Goal: Information Seeking & Learning: Learn about a topic

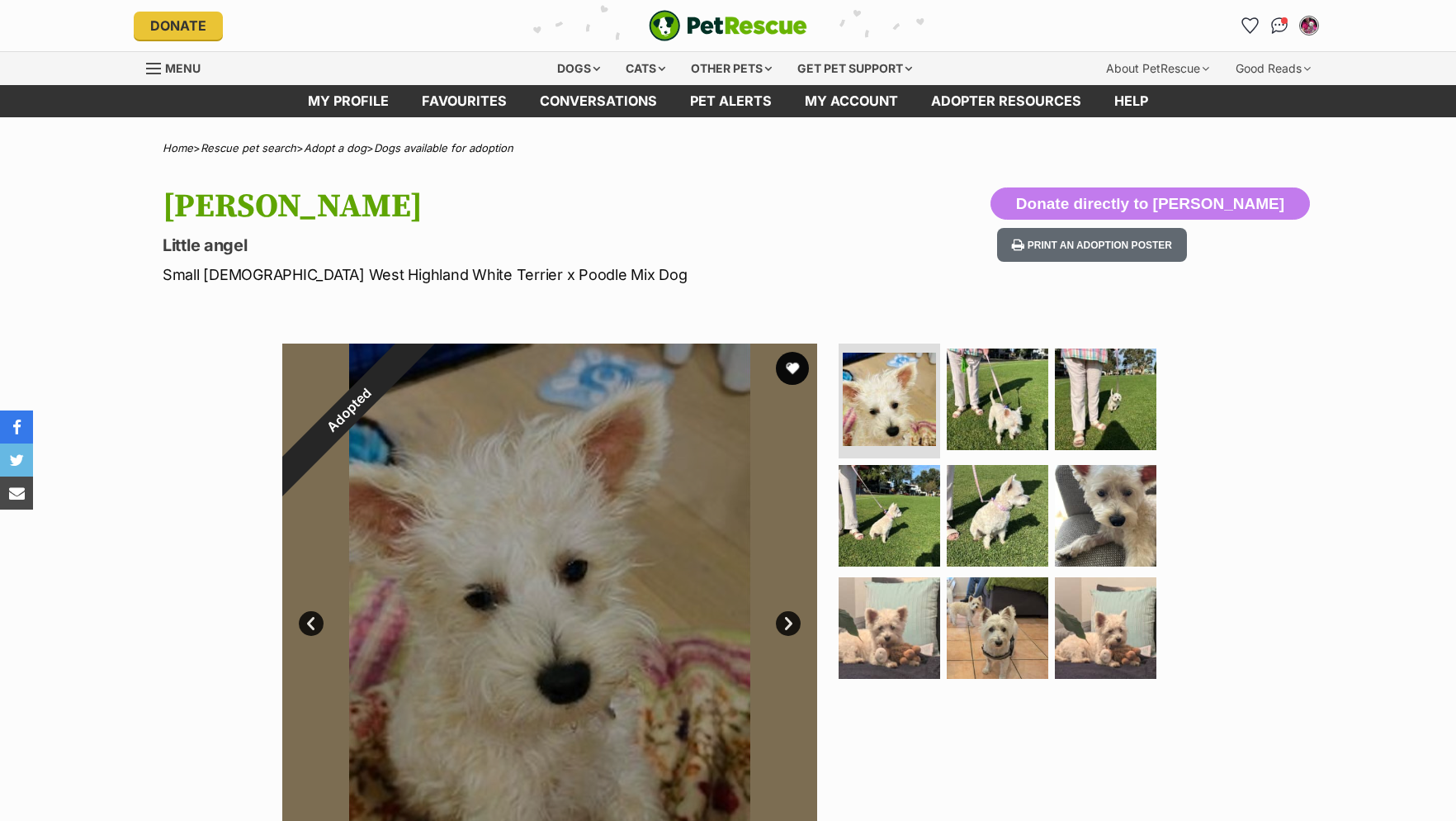
click at [569, 66] on div "Dogs" at bounding box center [578, 68] width 66 height 33
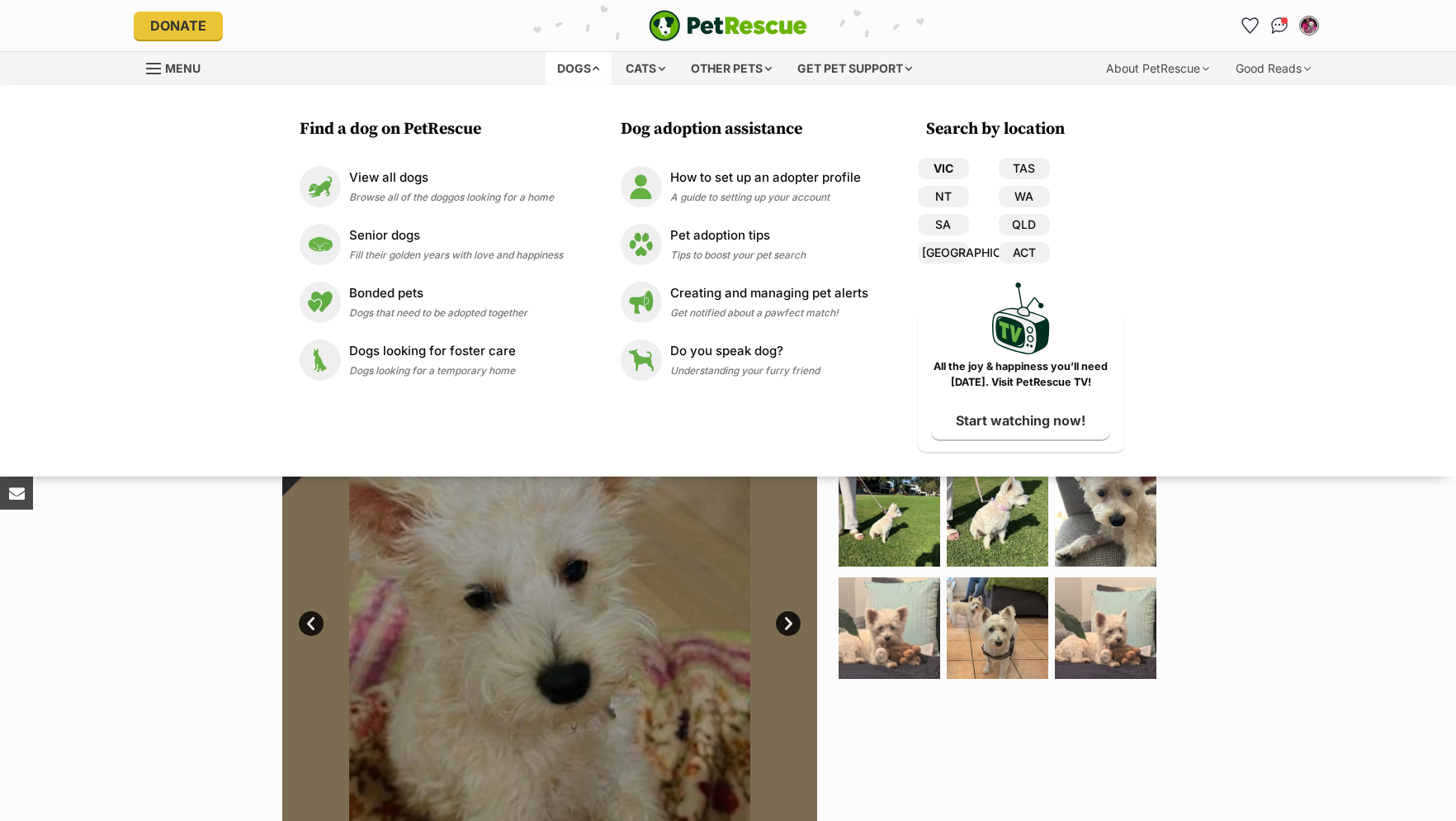
click at [953, 164] on link "VIC" at bounding box center [943, 168] width 51 height 22
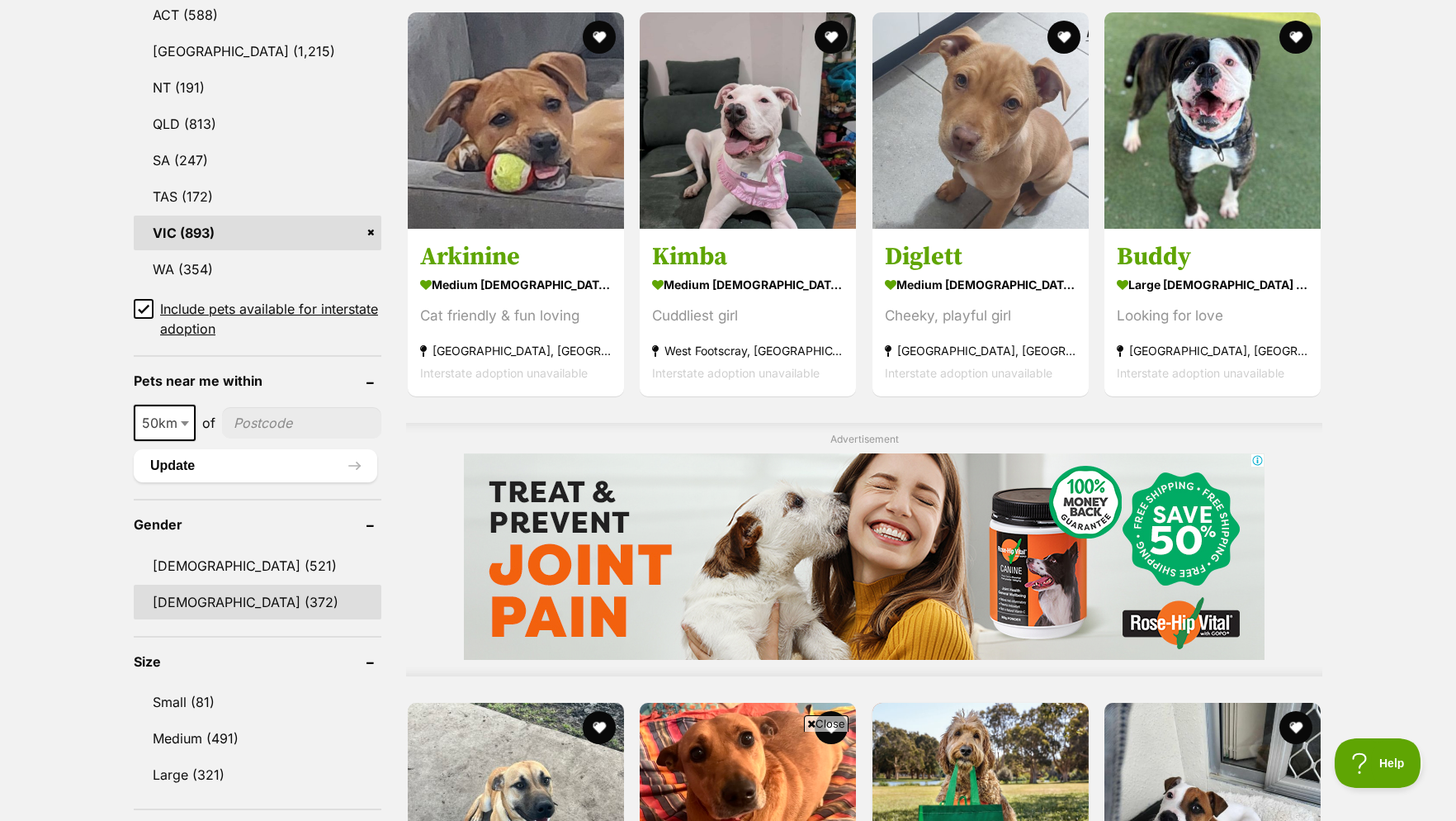
click at [215, 616] on link "Female (372)" at bounding box center [257, 601] width 247 height 35
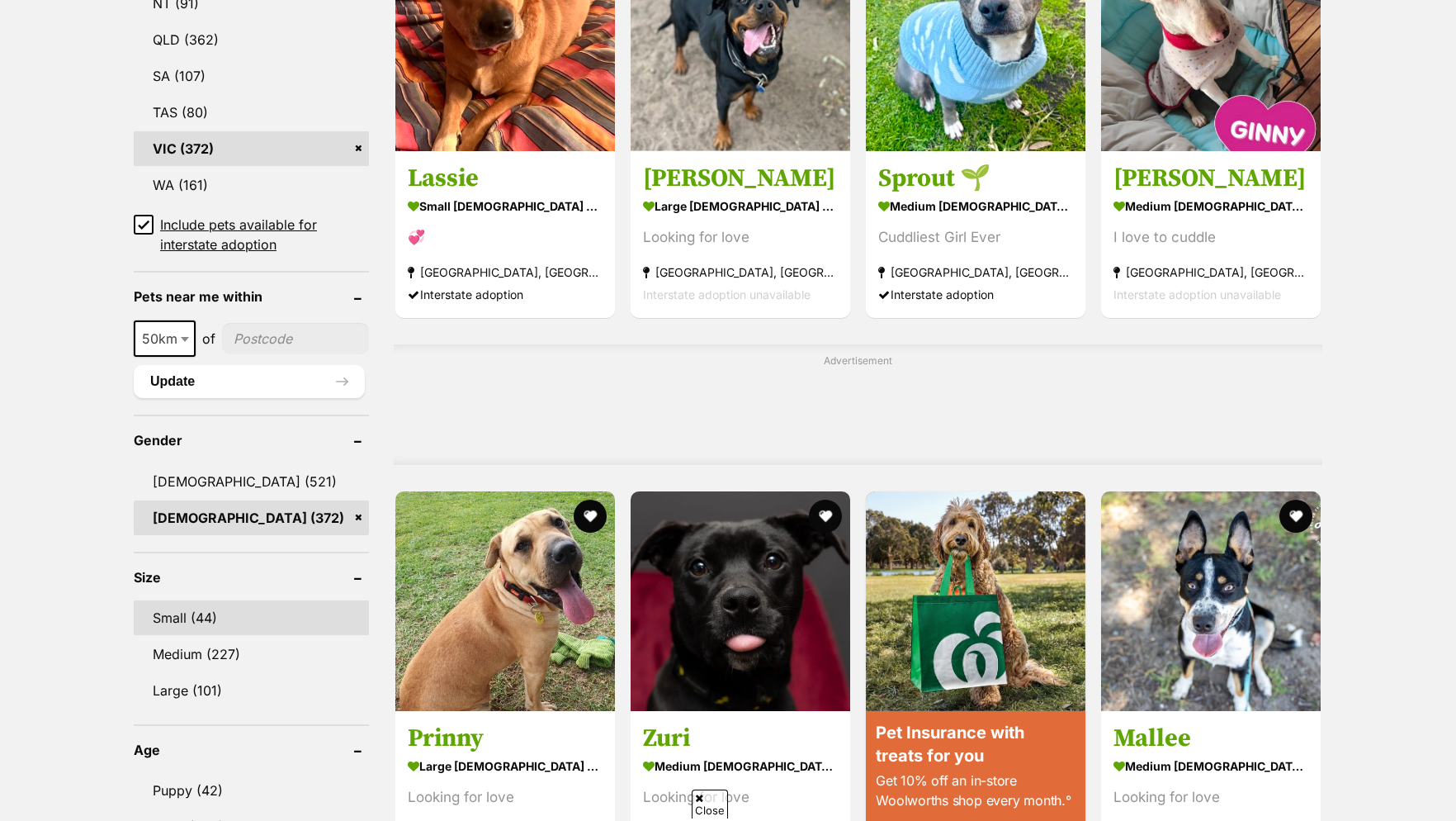
scroll to position [1010, 0]
click at [215, 633] on link "Small (44)" at bounding box center [251, 617] width 236 height 35
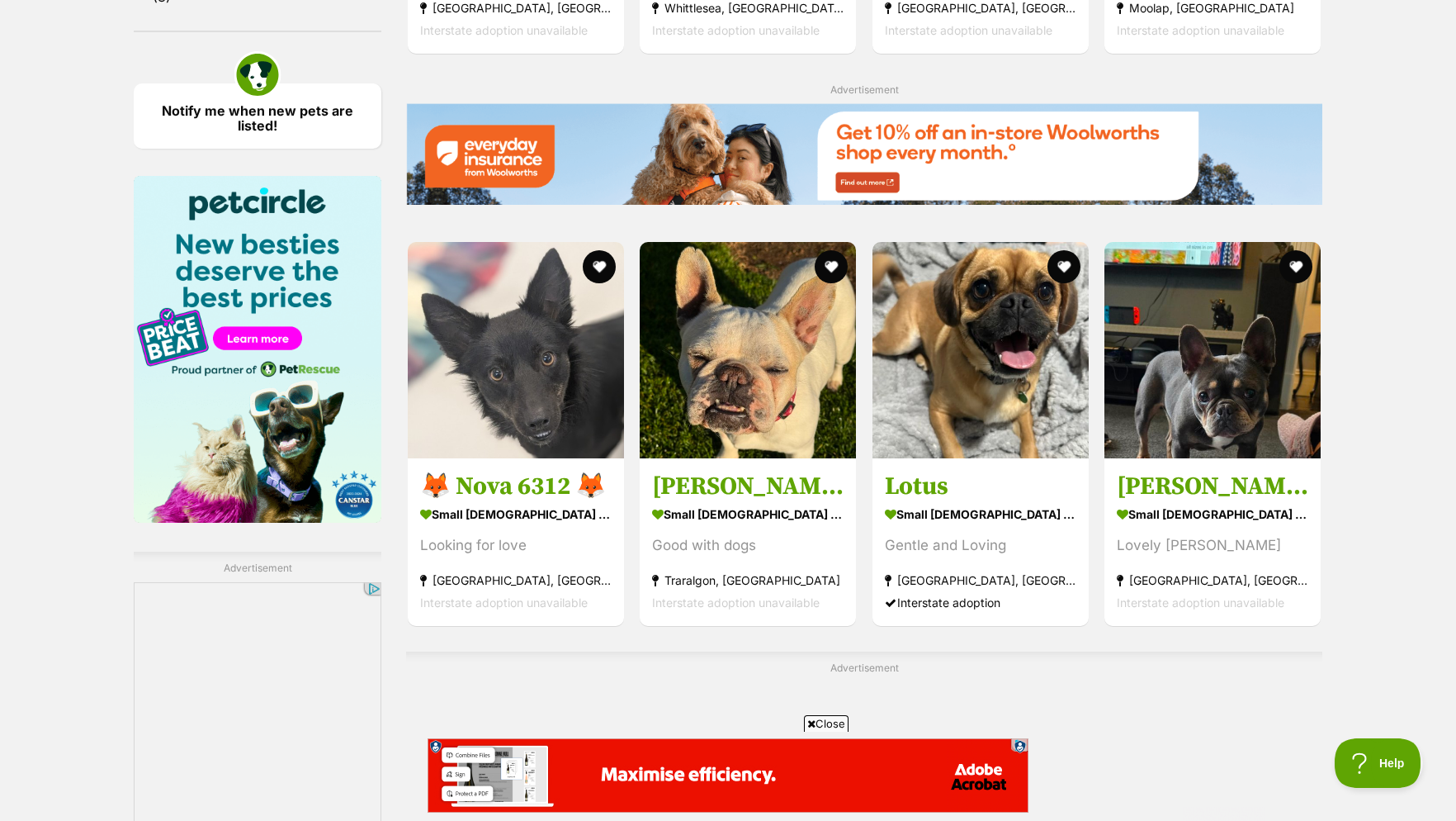
scroll to position [2695, 0]
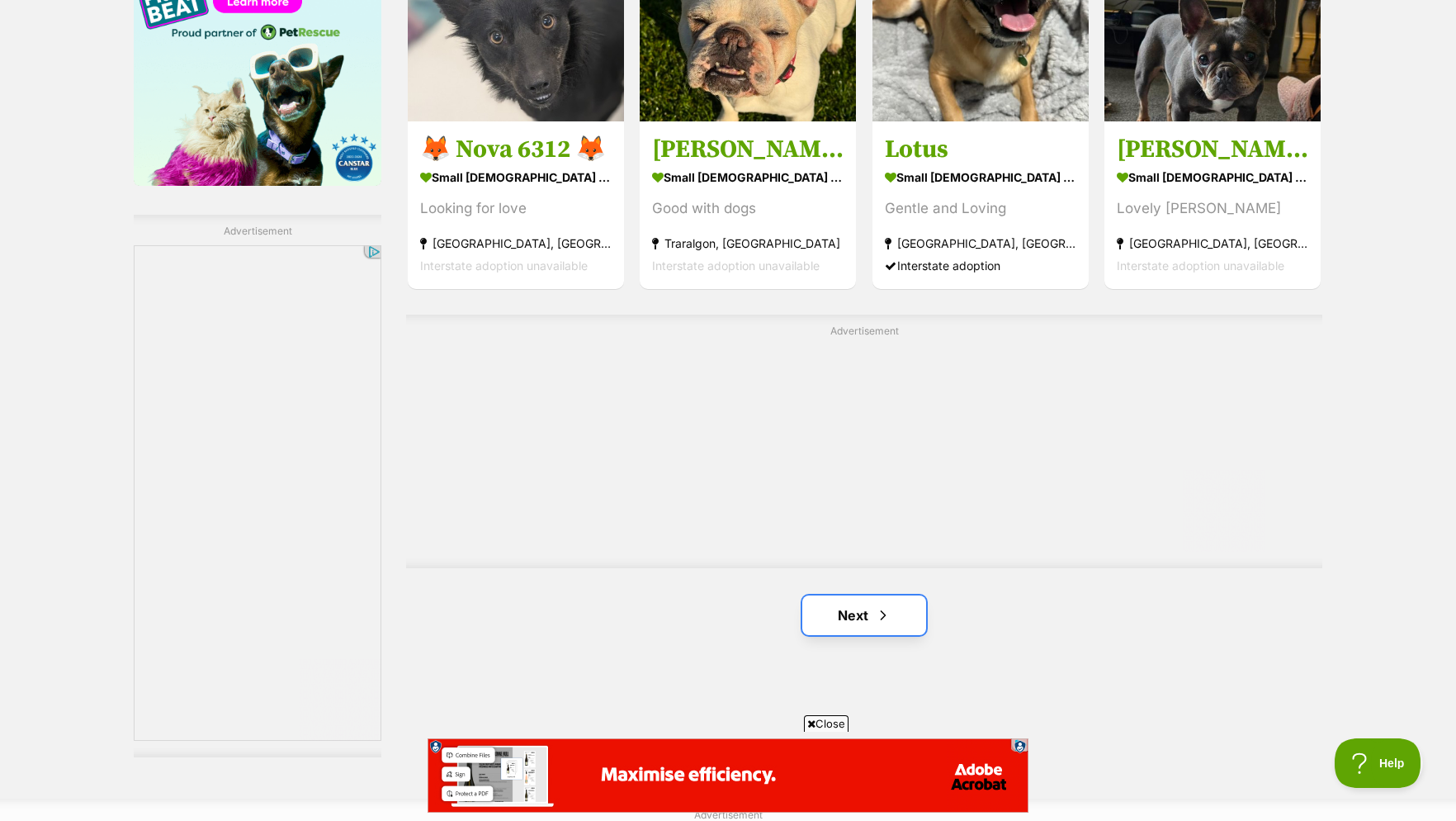
click at [833, 629] on link "Next" at bounding box center [863, 615] width 124 height 40
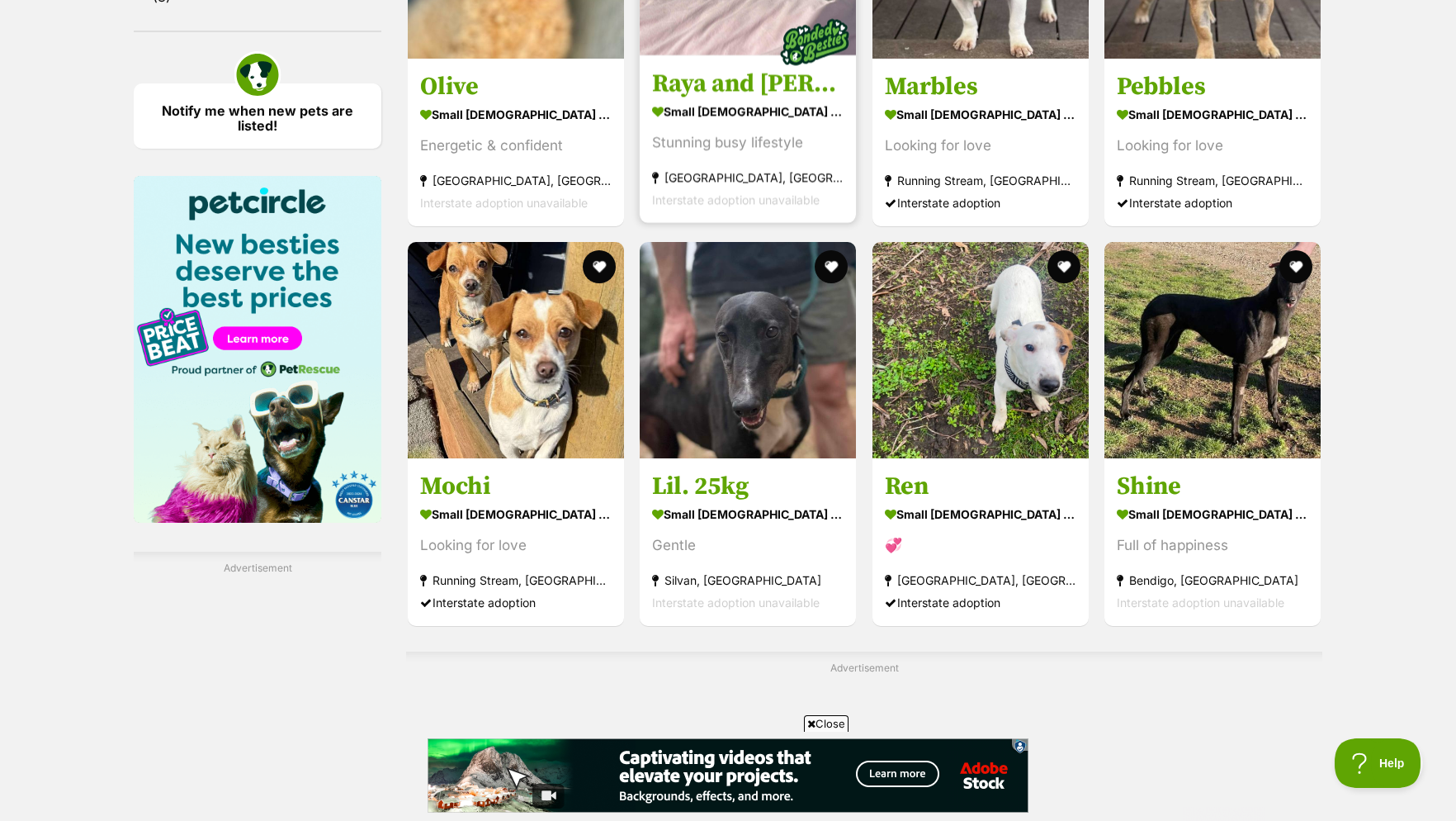
scroll to position [2695, 0]
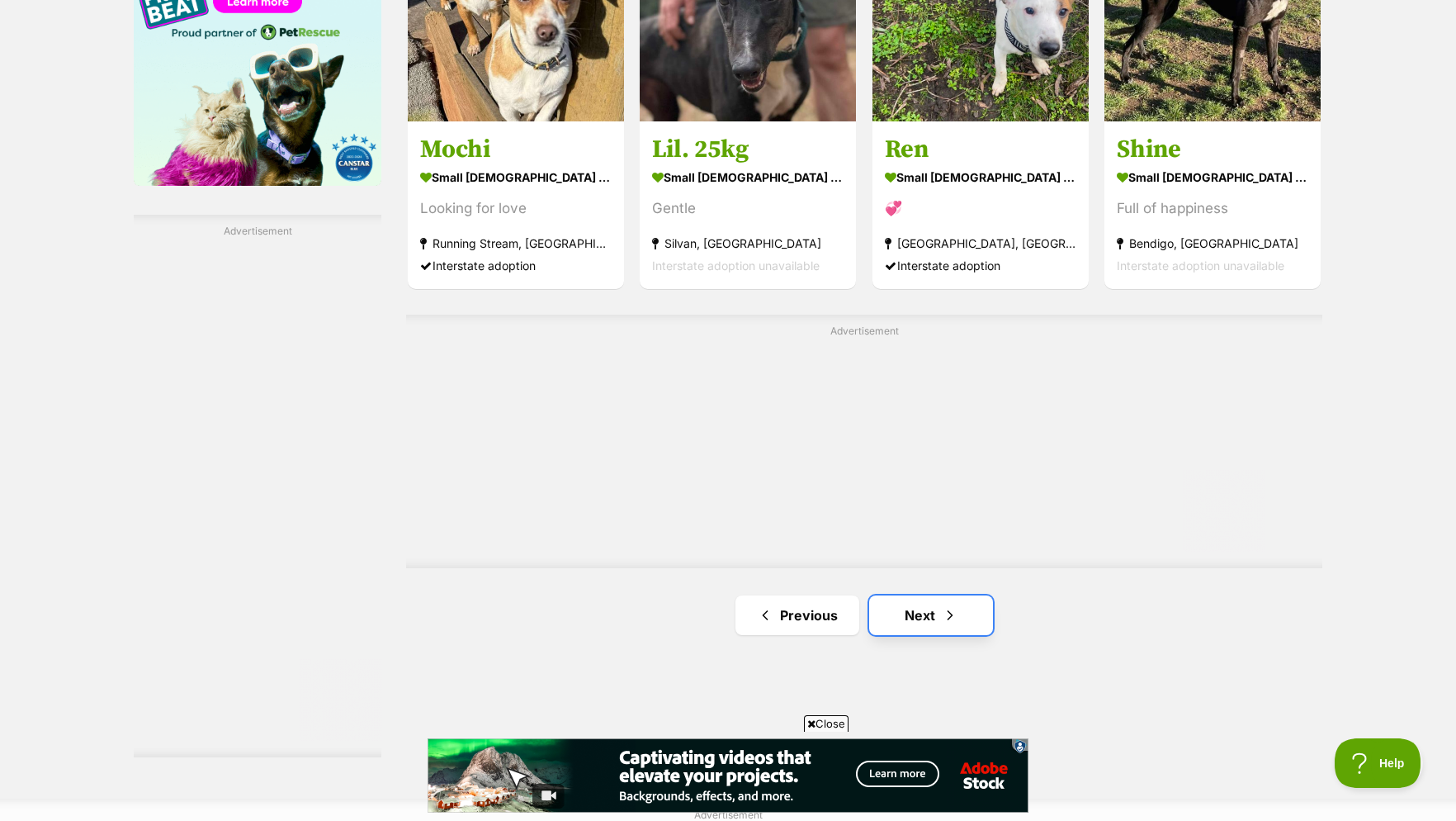
click at [902, 628] on link "Next" at bounding box center [930, 615] width 124 height 40
